Goal: Communication & Community: Participate in discussion

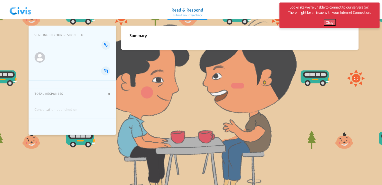
click at [330, 24] on button "Okay" at bounding box center [330, 22] width 12 height 7
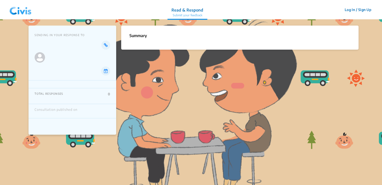
click at [181, 9] on p "Read & Respond" at bounding box center [187, 10] width 32 height 6
click at [178, 9] on p "Read & Respond" at bounding box center [187, 10] width 32 height 6
